Goal: Task Accomplishment & Management: Complete application form

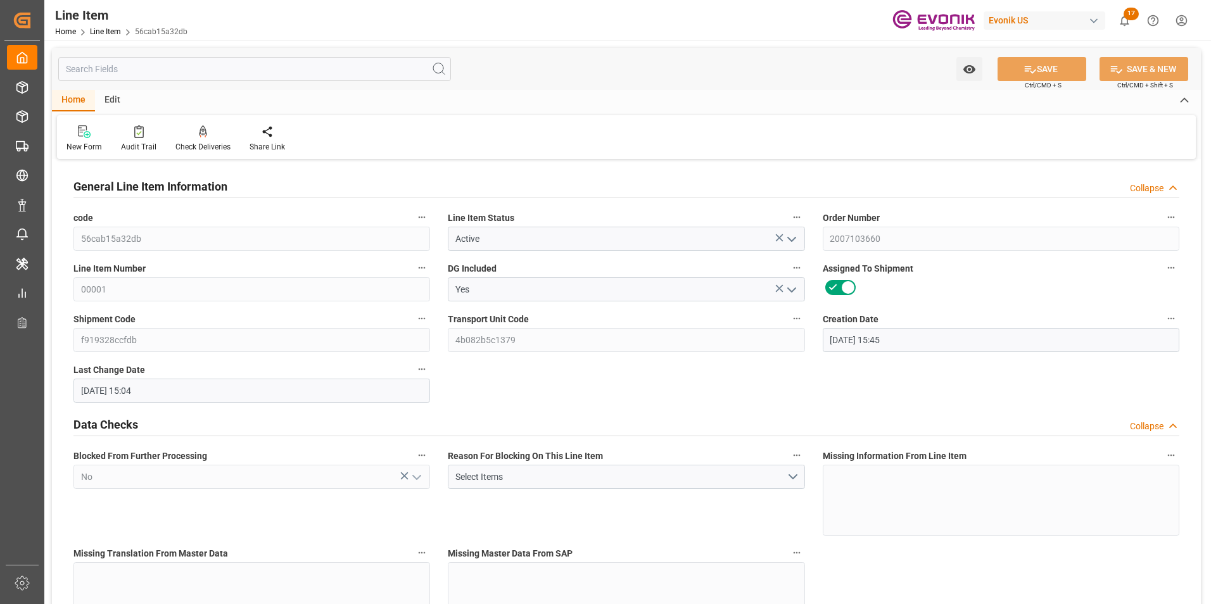
scroll to position [507, 0]
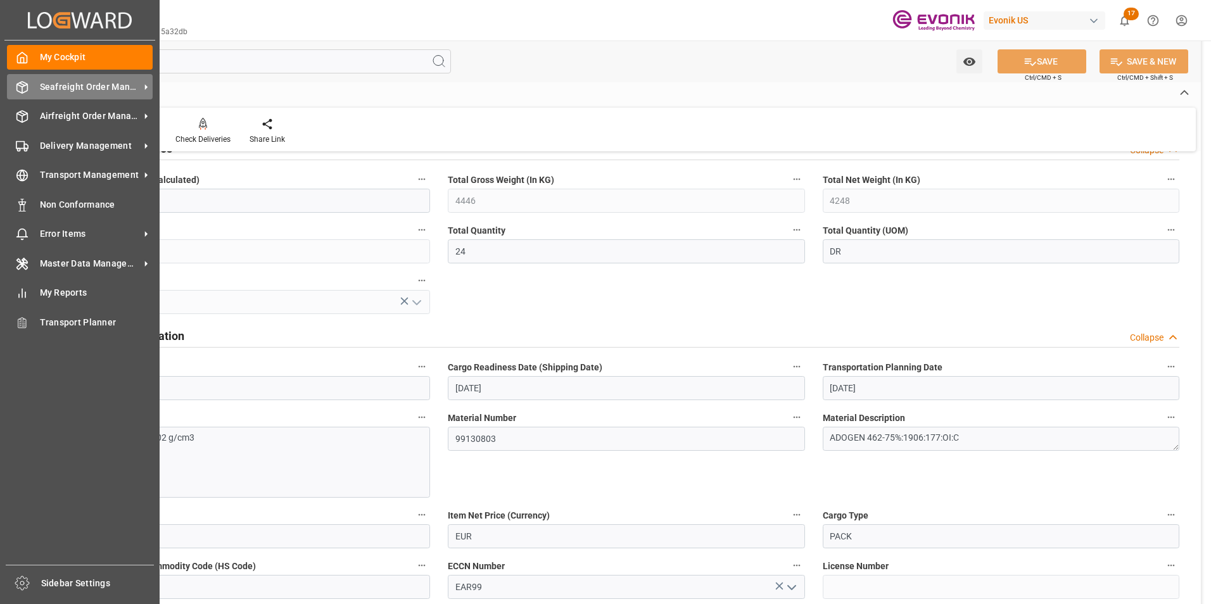
click at [56, 86] on span "Seafreight Order Management" at bounding box center [90, 86] width 100 height 13
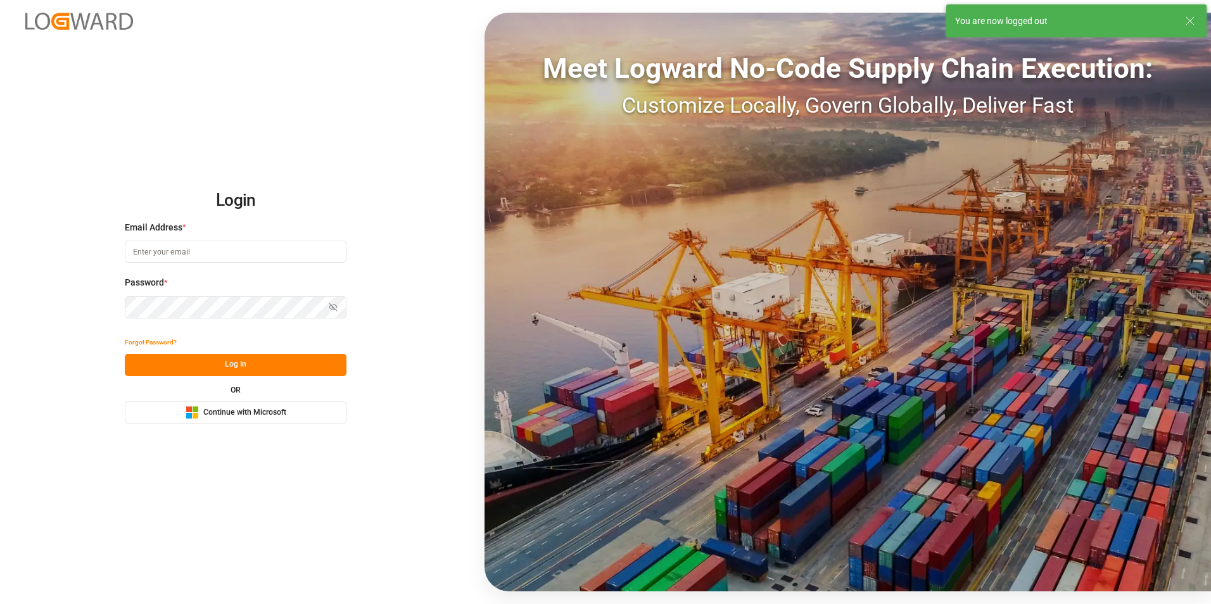
type input "michael.breed@leschaco.com"
click at [243, 368] on button "Log In" at bounding box center [236, 365] width 222 height 22
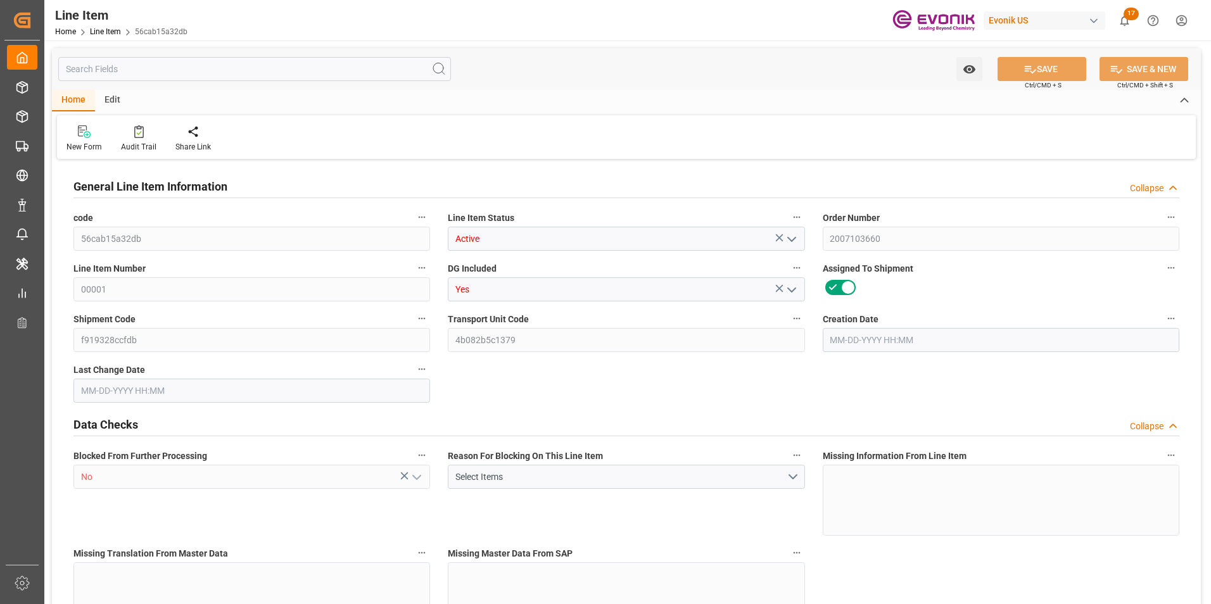
type input "6"
type input "4446"
type input "4248"
type input "6.9378"
type input "24"
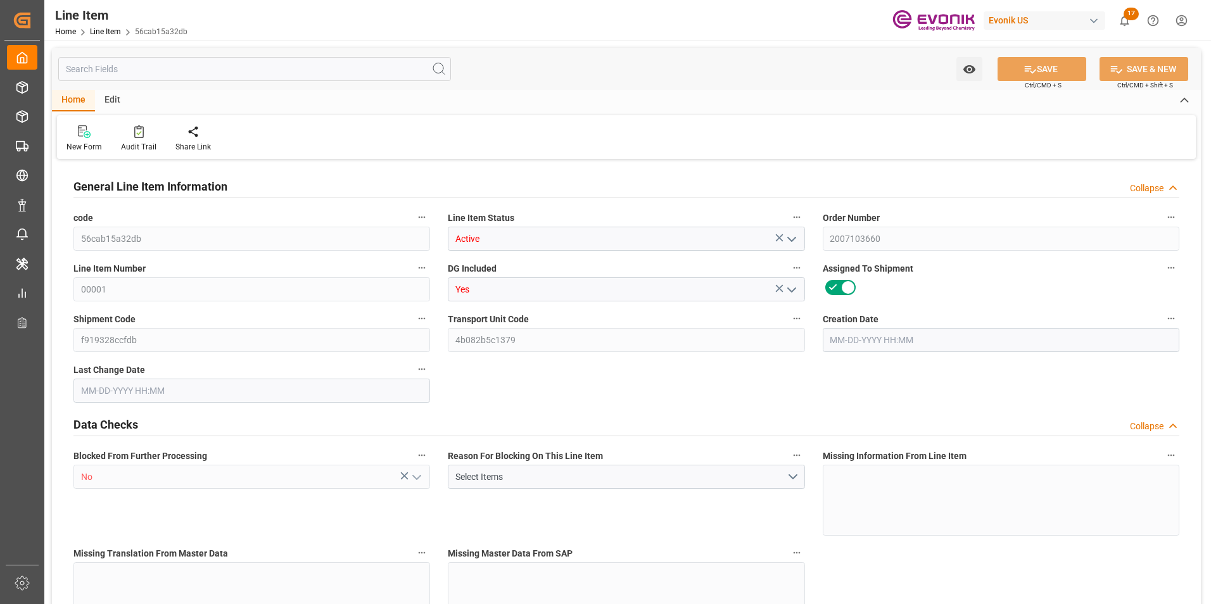
type input "35088.48"
type input "24"
type input "4248"
type input "4446"
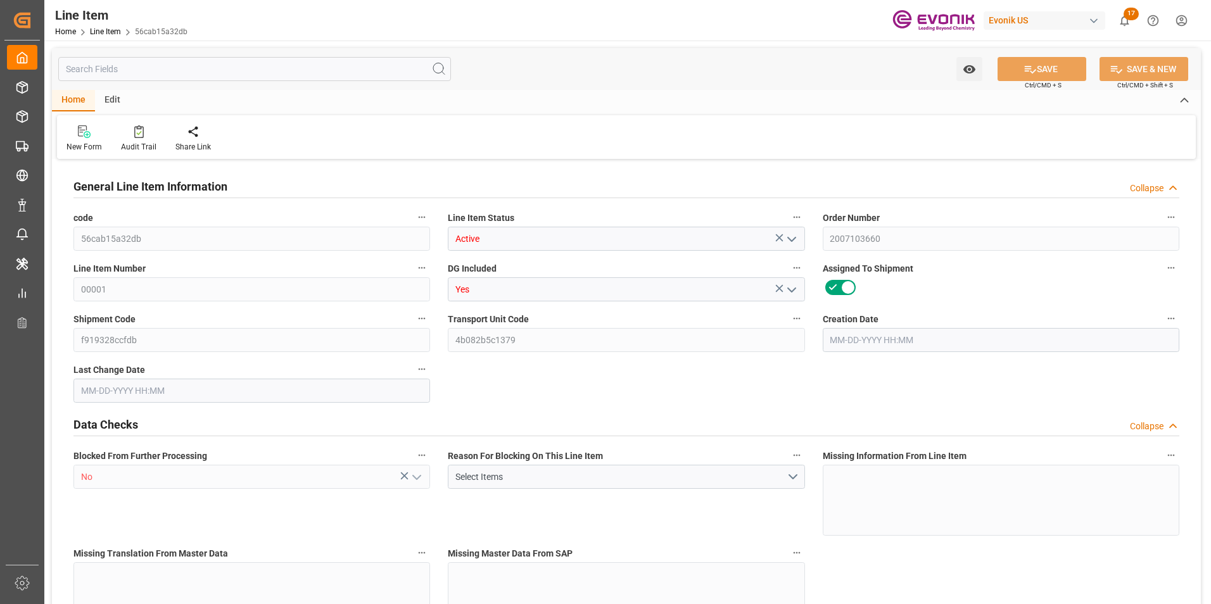
type input "4596"
type input "4248"
type input "6.9378"
type input "6937.8"
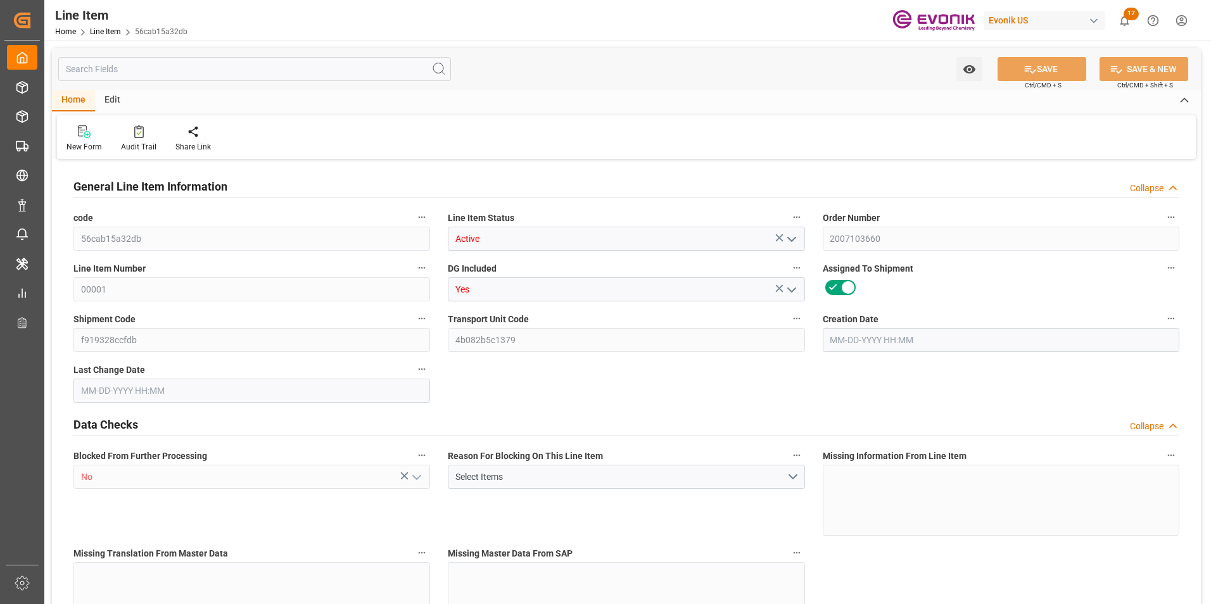
type input "24"
type input "4446"
type input "4248"
type input "6.9378"
type input "07-28-2025 15:45"
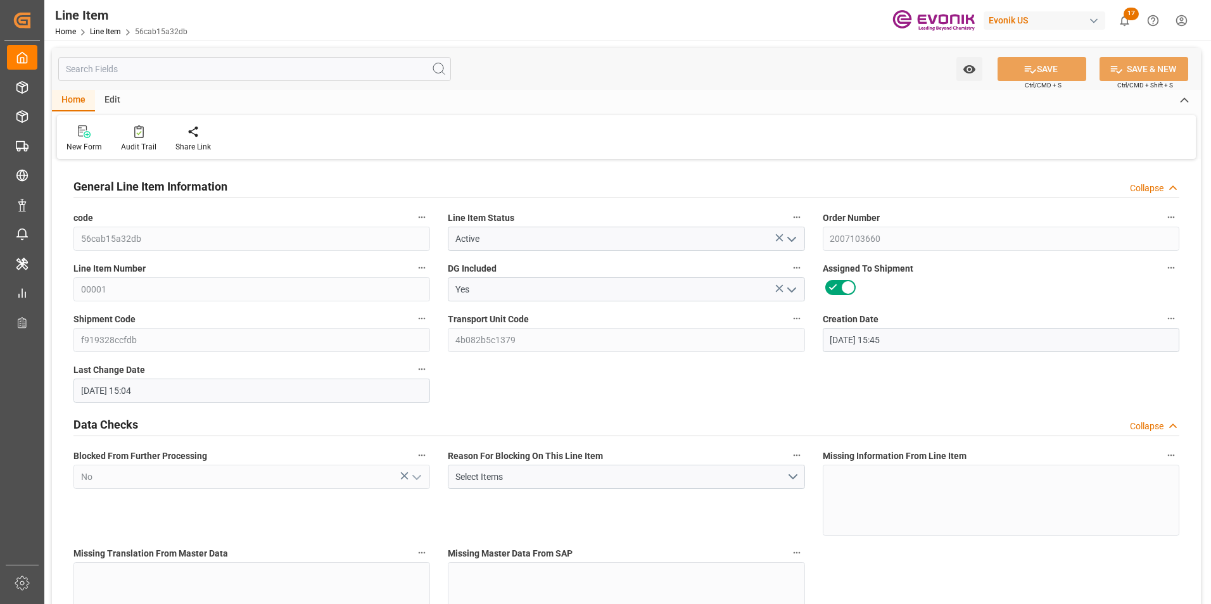
type input "08-26-2025 15:04"
type input "10-18-2025"
type input "08-27-2025"
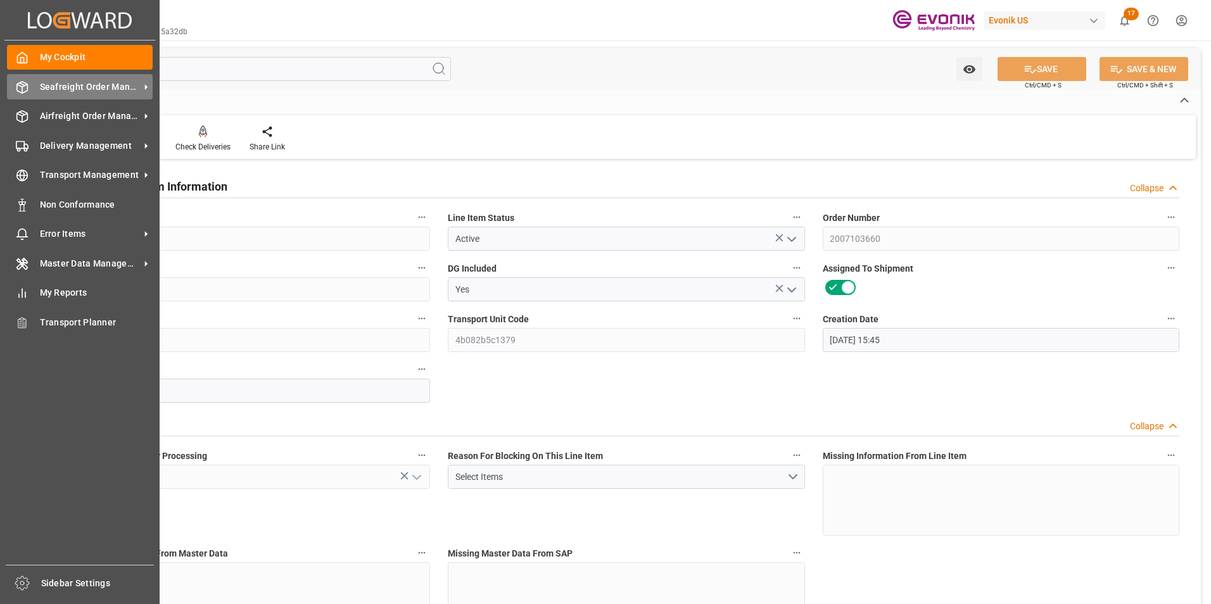
click at [81, 85] on span "Seafreight Order Management" at bounding box center [90, 86] width 100 height 13
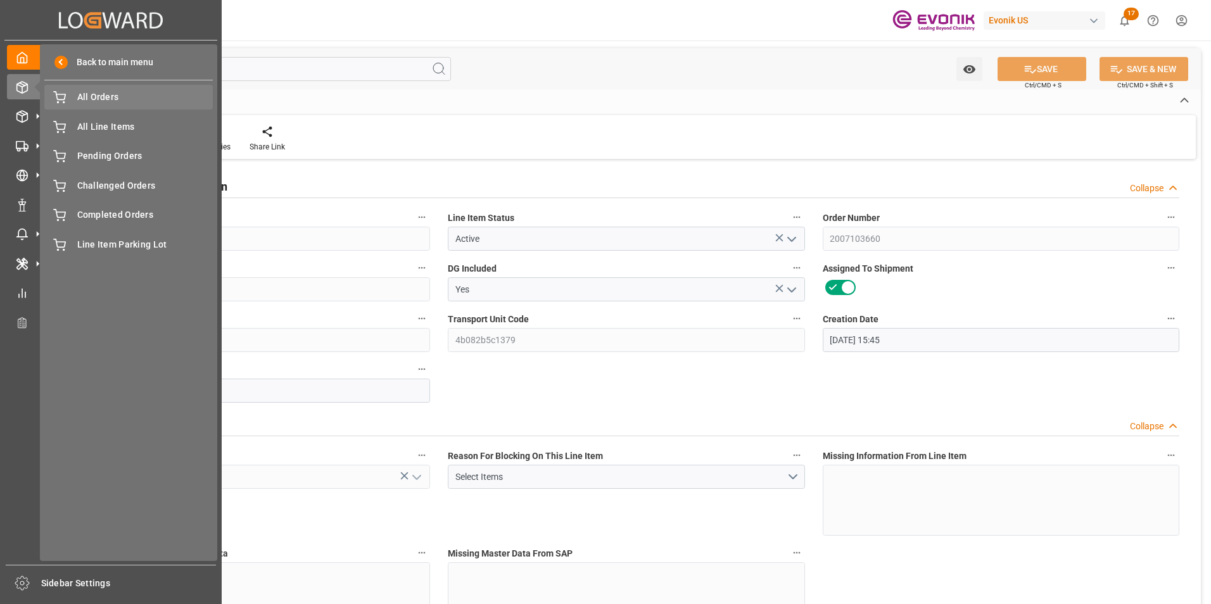
click at [87, 92] on span "All Orders" at bounding box center [145, 97] width 136 height 13
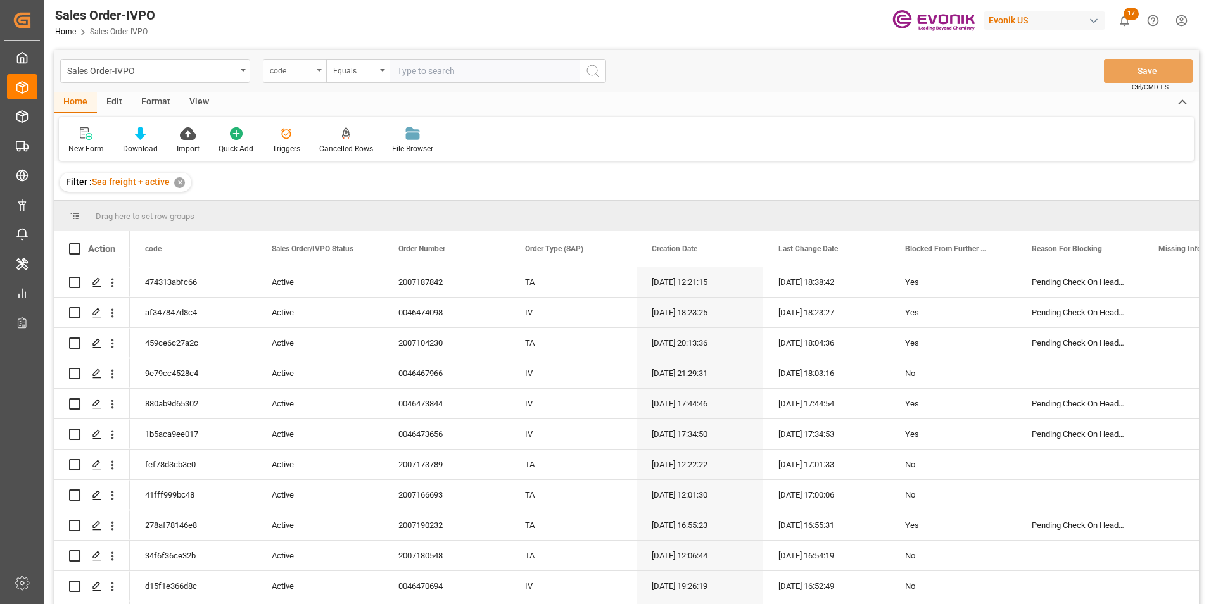
click at [319, 67] on div "code" at bounding box center [294, 71] width 63 height 24
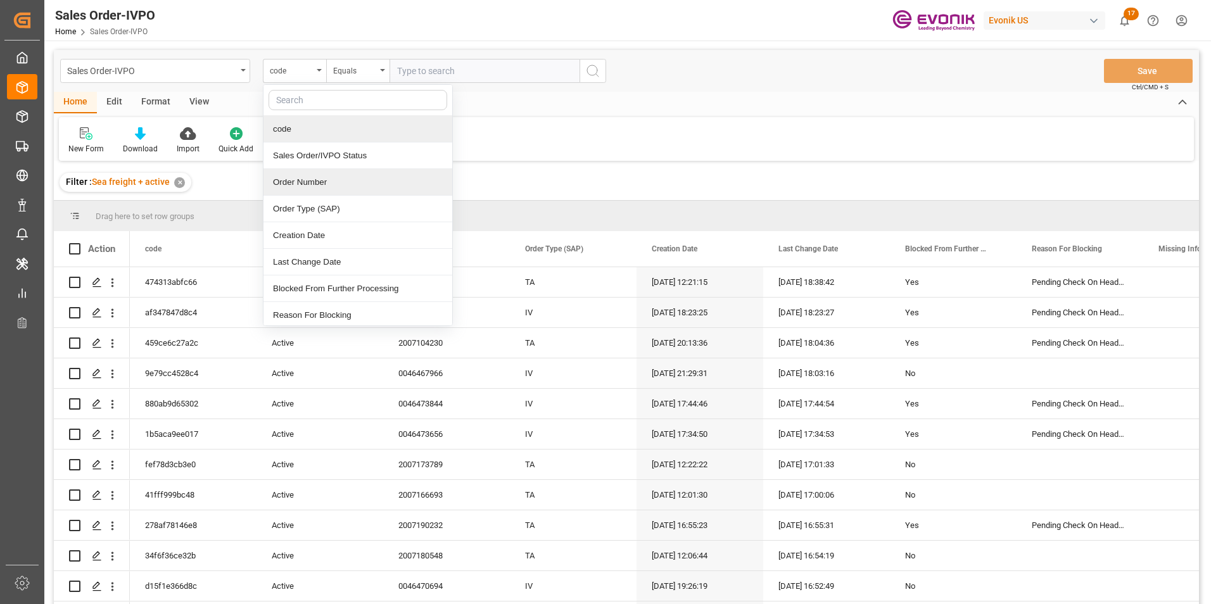
click at [294, 181] on div "Order Number" at bounding box center [357, 182] width 189 height 27
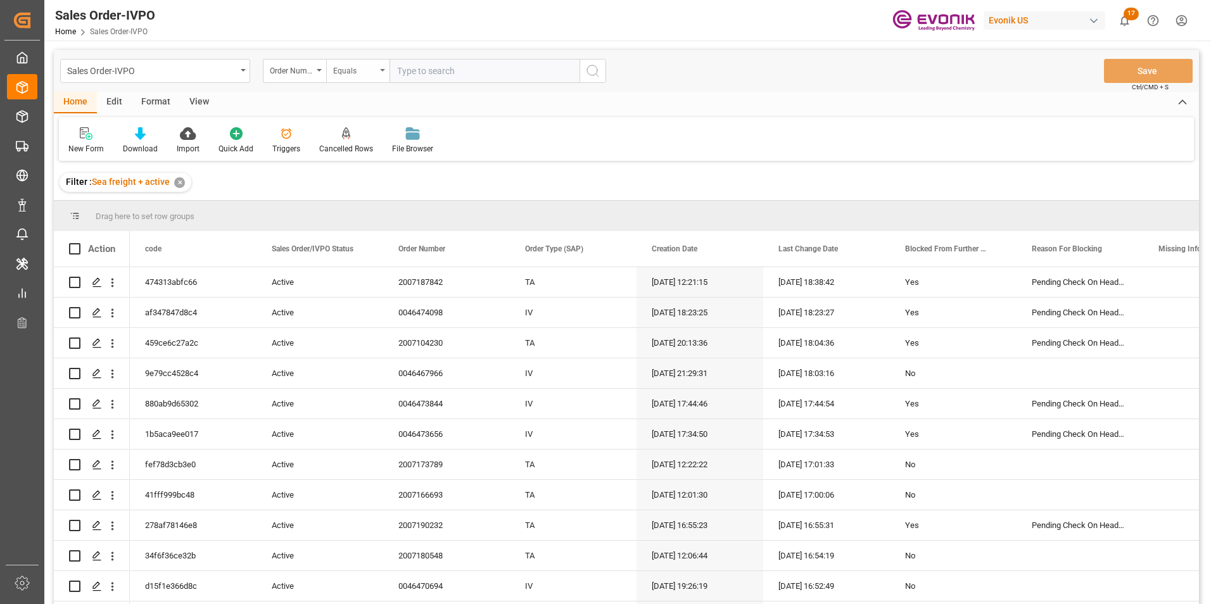
click at [383, 66] on div "Equals" at bounding box center [357, 71] width 63 height 24
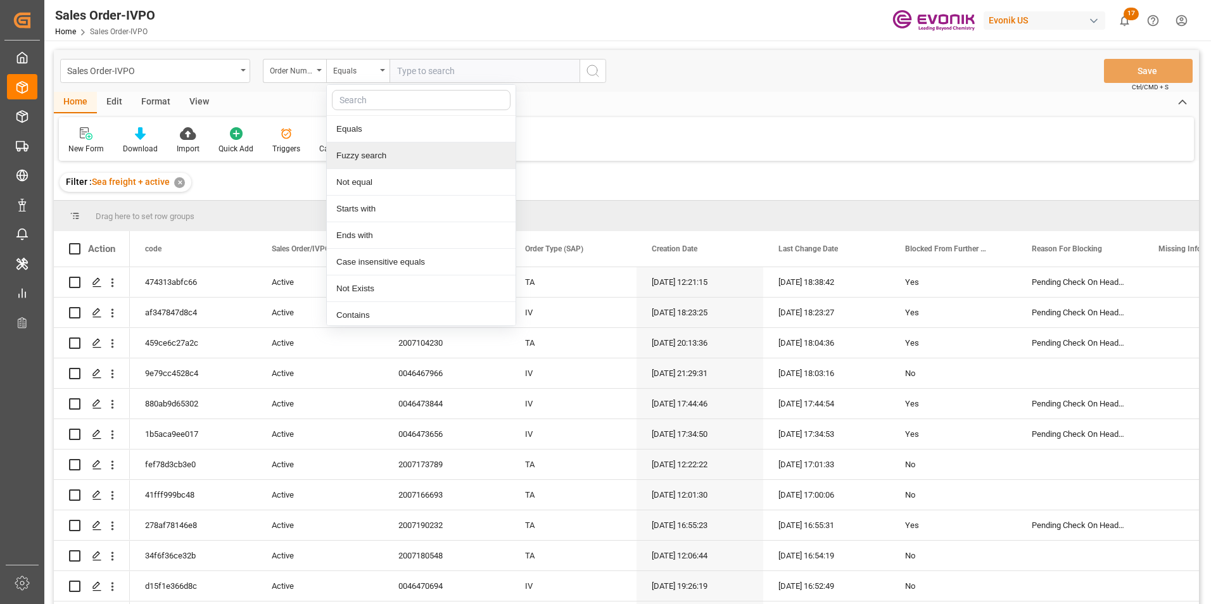
click at [364, 157] on div "Fuzzy search" at bounding box center [421, 155] width 189 height 27
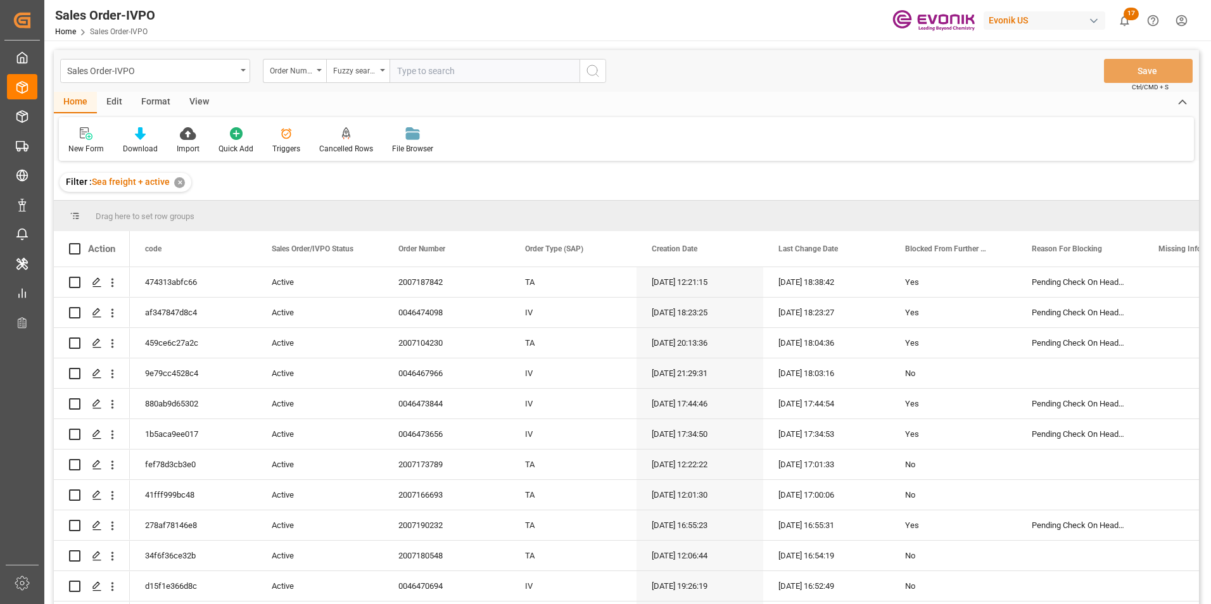
click at [417, 68] on input "text" at bounding box center [484, 71] width 190 height 24
paste input "46473656"
type input "46473656"
click at [593, 68] on icon "search button" at bounding box center [592, 70] width 15 height 15
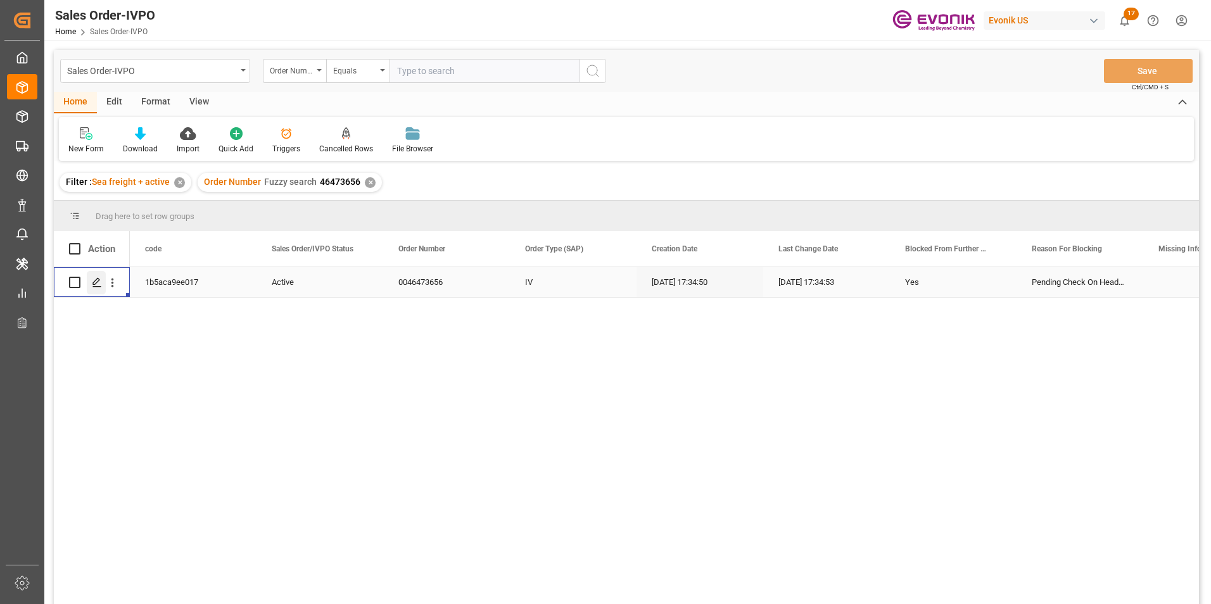
click at [96, 281] on icon "Press SPACE to select this row." at bounding box center [97, 282] width 10 height 10
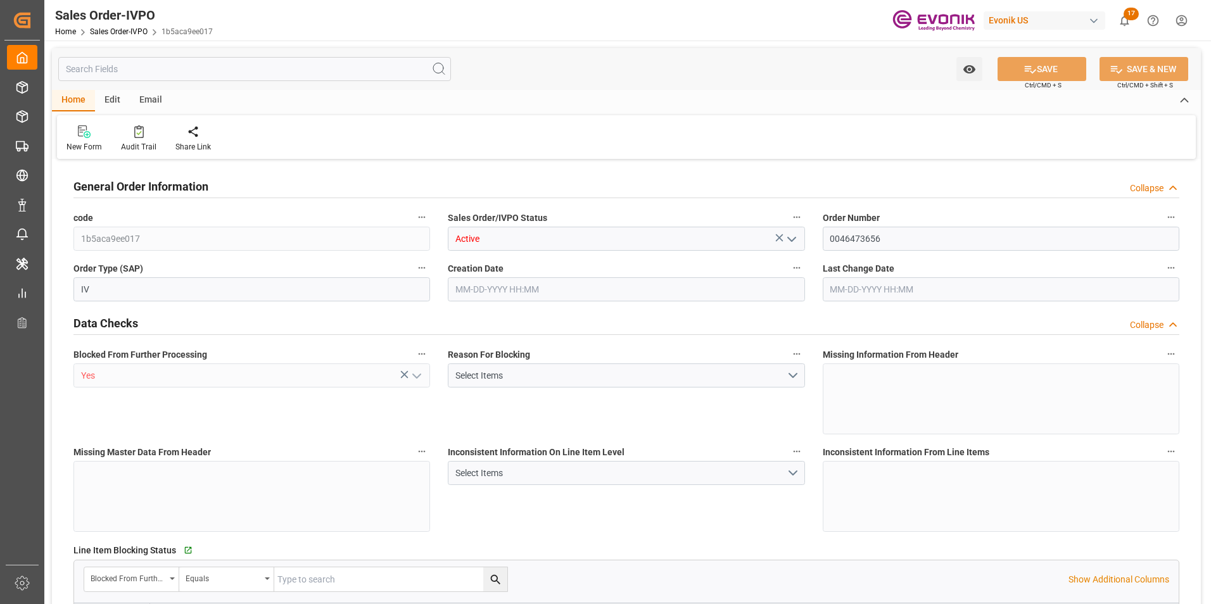
type input "BEANR"
type input "0"
type input "1"
type input "1393.56"
type input "09-18-2025 17:34"
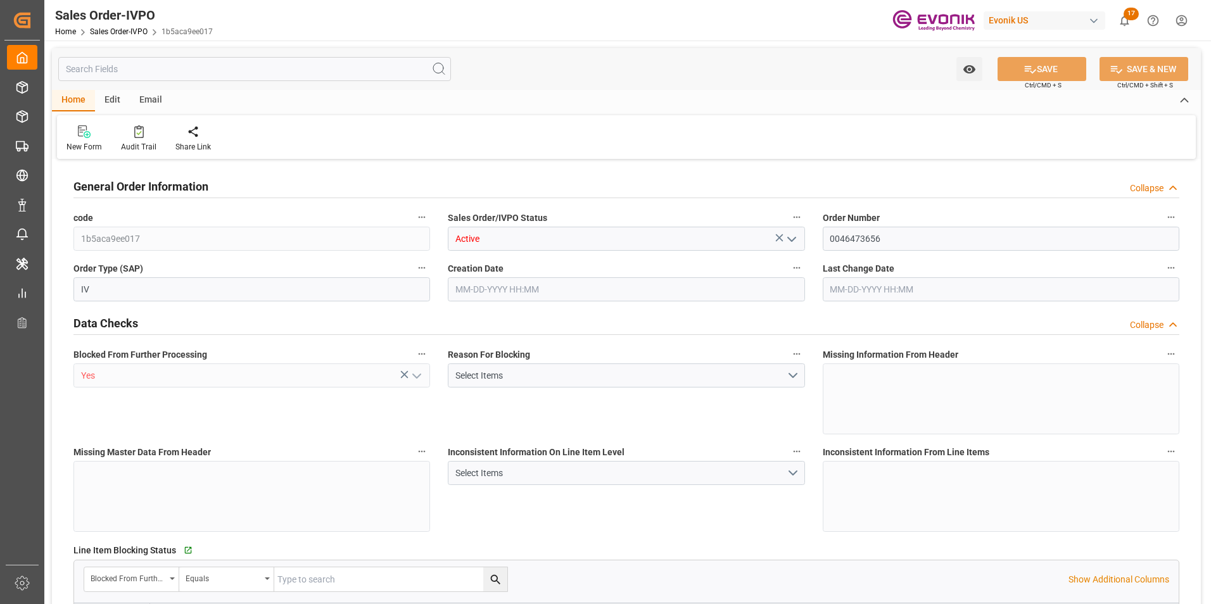
type input "09-18-2025 17:34"
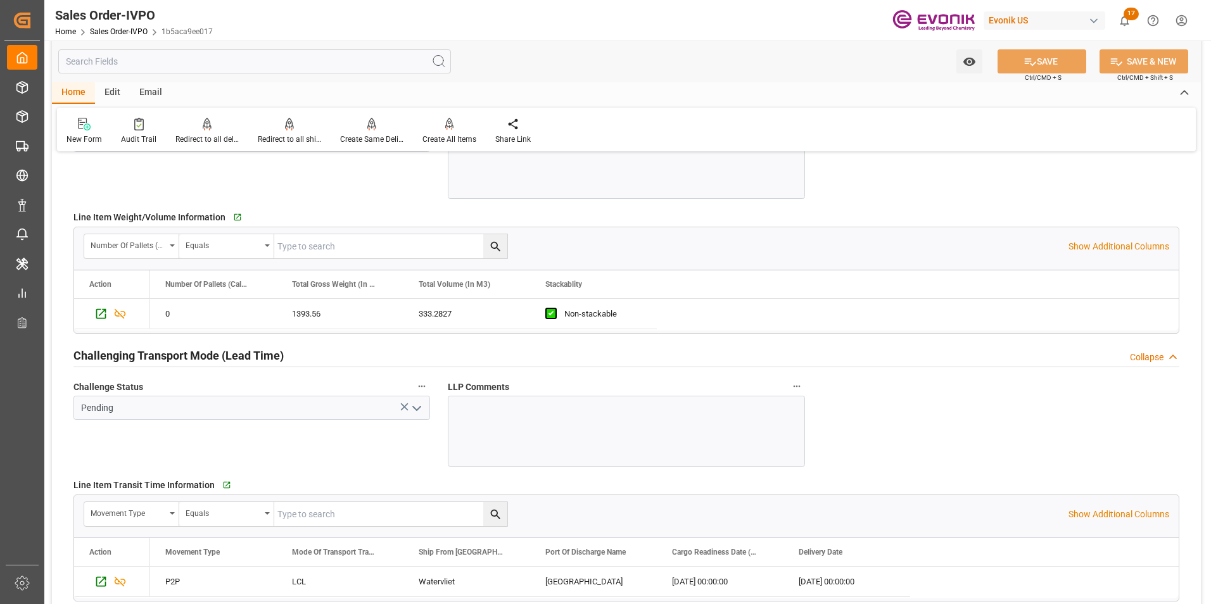
scroll to position [1716, 0]
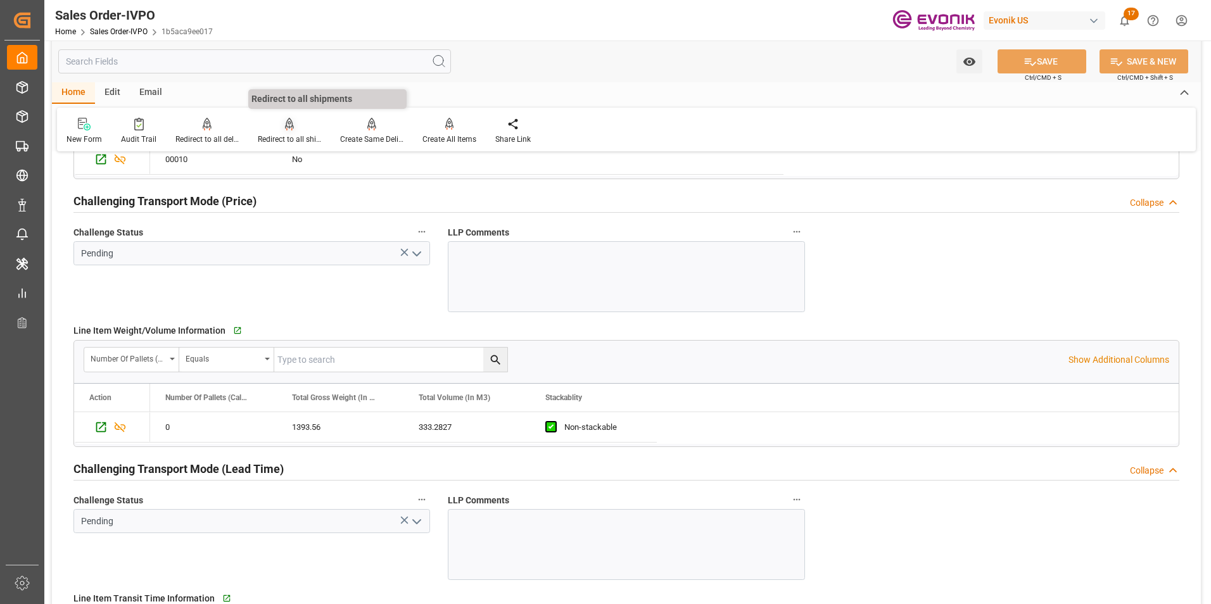
click at [288, 130] on icon at bounding box center [289, 124] width 9 height 13
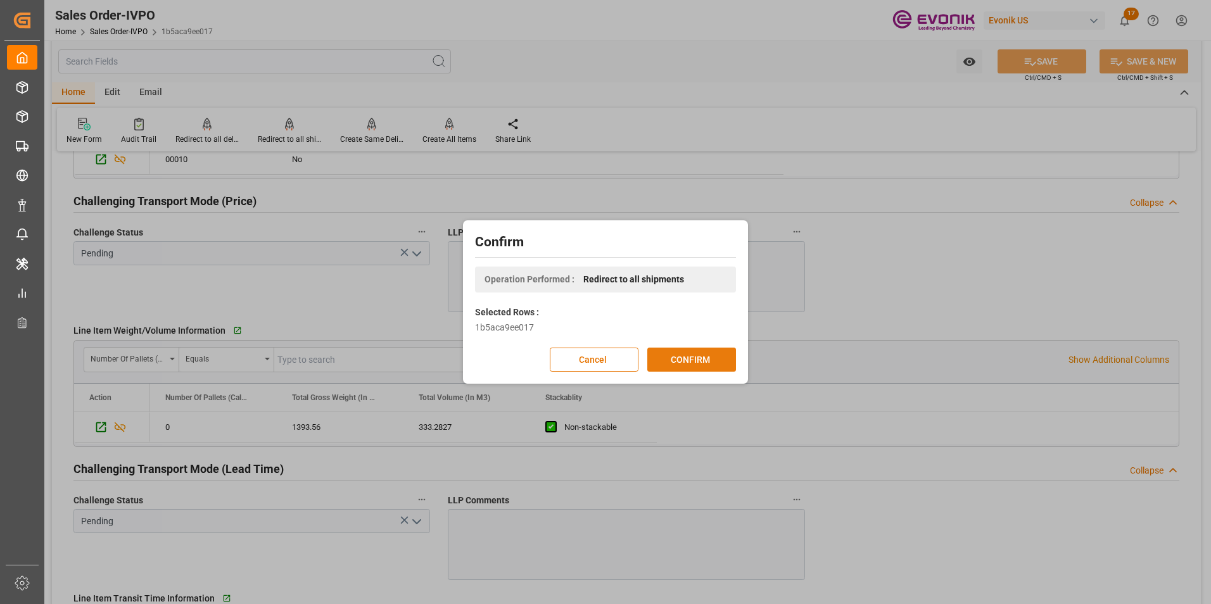
click at [700, 357] on button "CONFIRM" at bounding box center [691, 360] width 89 height 24
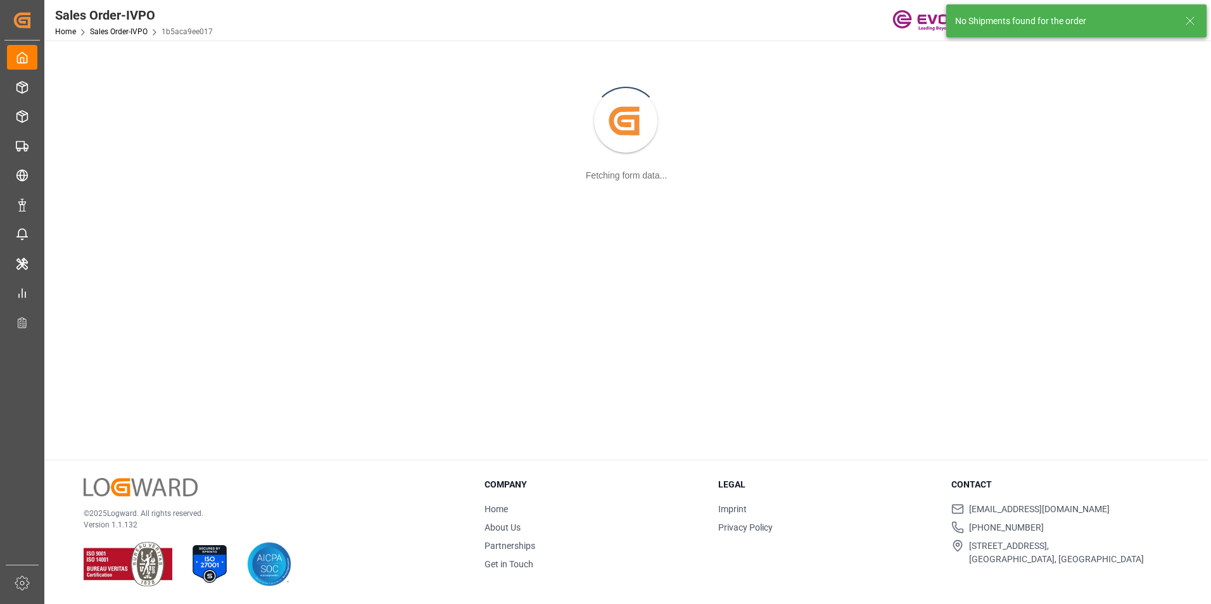
scroll to position [137, 0]
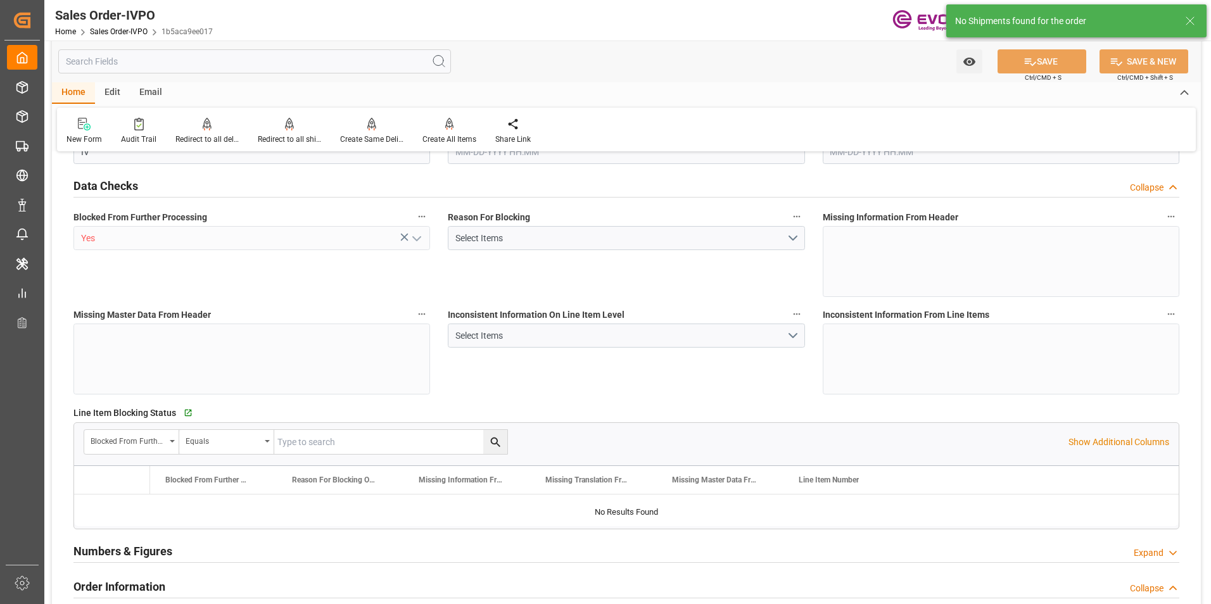
type input "BEANR"
type input "0"
type input "1"
type input "1393.56"
type input "09-18-2025 17:34"
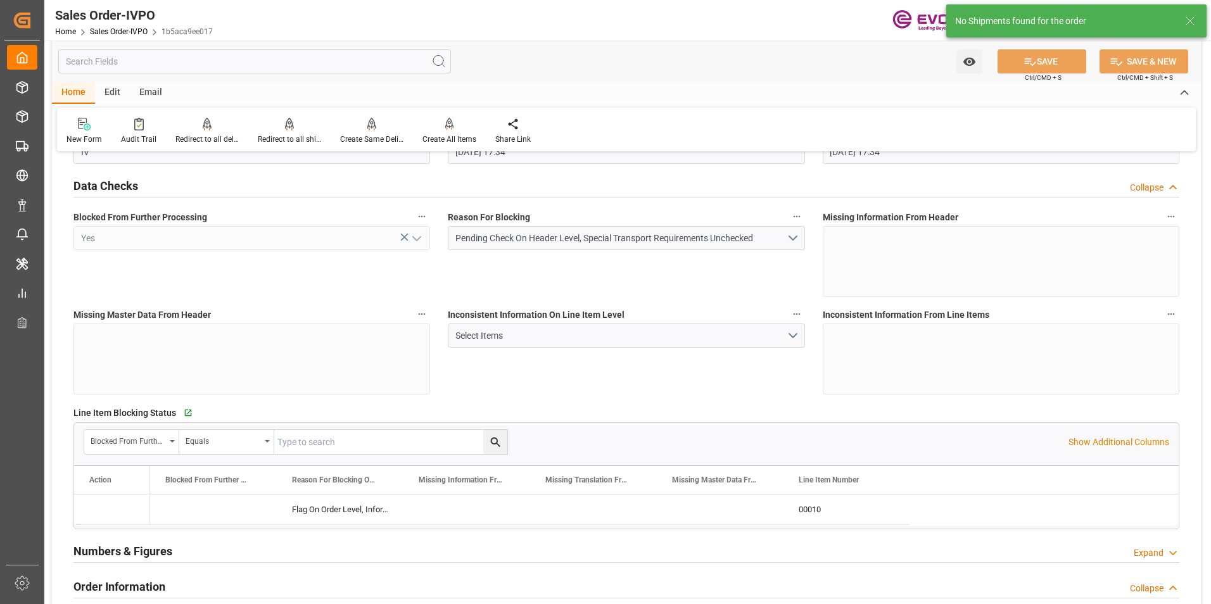
type input "09-18-2025 17:34"
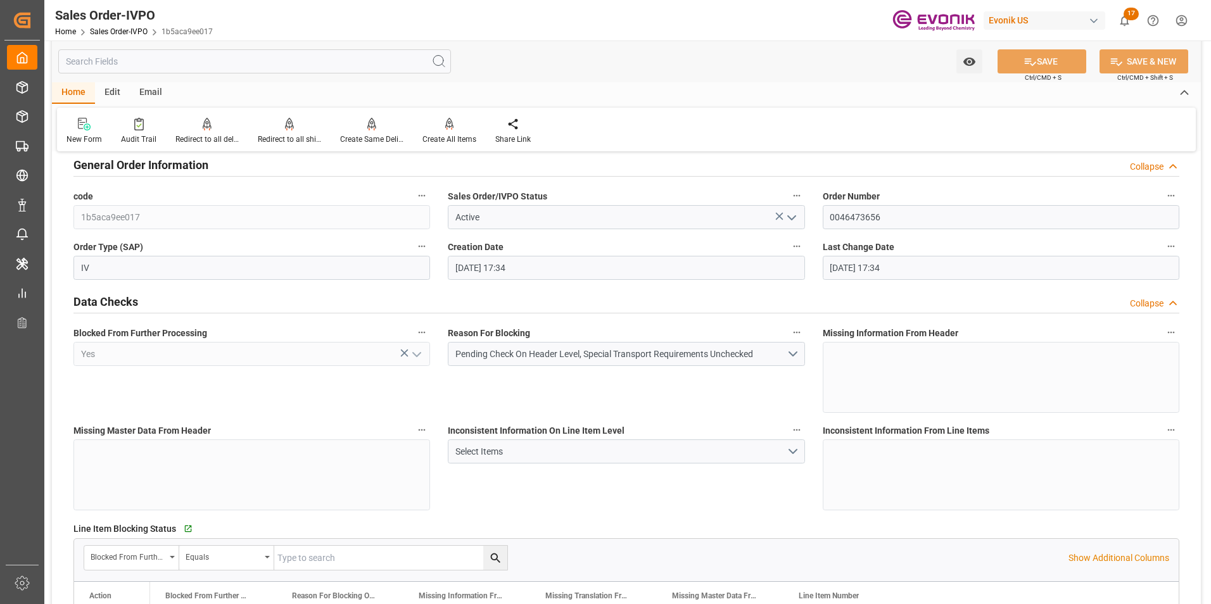
scroll to position [0, 0]
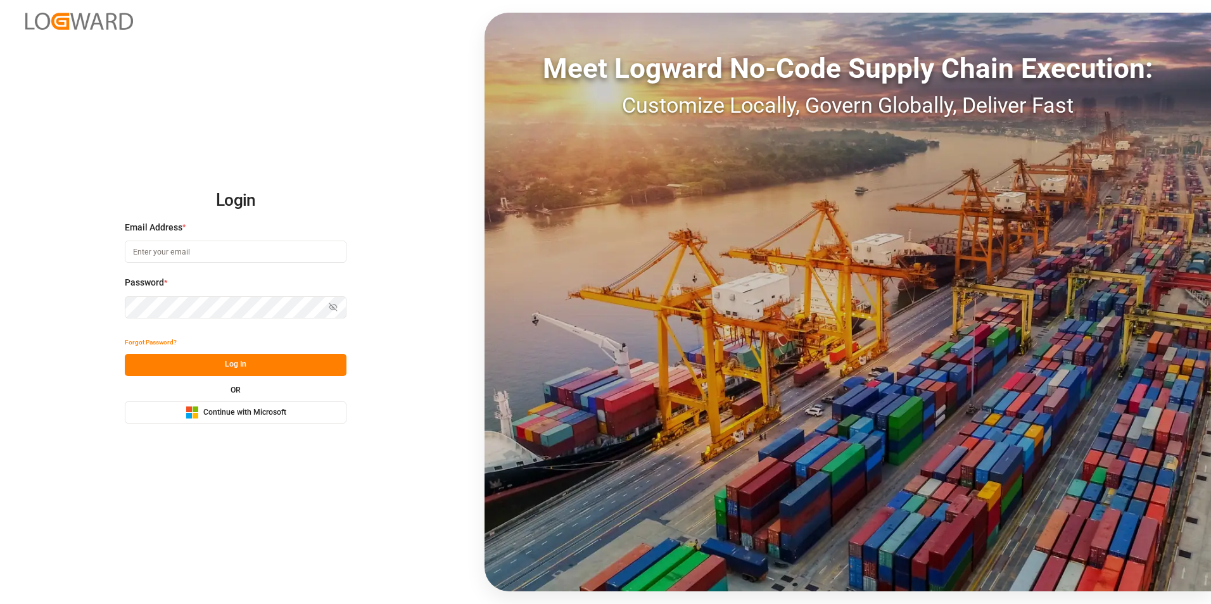
type input "michael.breed@leschaco.com"
click at [235, 366] on button "Log In" at bounding box center [236, 365] width 222 height 22
